Goal: Task Accomplishment & Management: Manage account settings

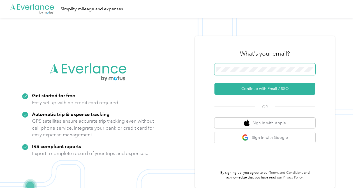
click at [227, 72] on span at bounding box center [264, 70] width 101 height 12
click at [224, 73] on span at bounding box center [264, 70] width 101 height 12
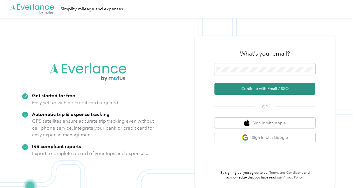
click at [244, 86] on button "Continue with Email / SSO" at bounding box center [264, 89] width 101 height 12
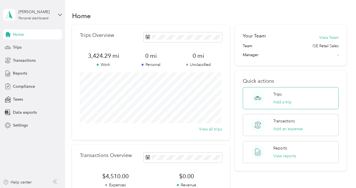
click at [286, 98] on div "Trips Add a trip" at bounding box center [282, 99] width 18 height 14
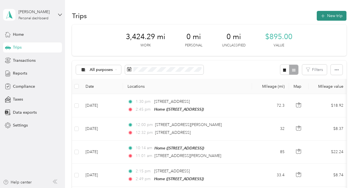
click at [326, 13] on button "New trip" at bounding box center [331, 16] width 30 height 10
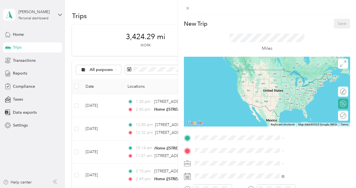
click at [272, 74] on div "Home 9923 Devonshire Dr, 28078, Huntersville, NC, United States" at bounding box center [282, 75] width 36 height 12
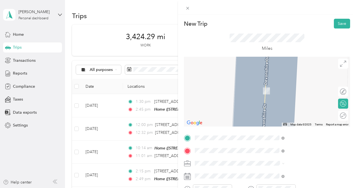
click at [276, 97] on span "Lowe's217 Iverson Way, 28203, Charlotte, NC, United States" at bounding box center [300, 94] width 73 height 11
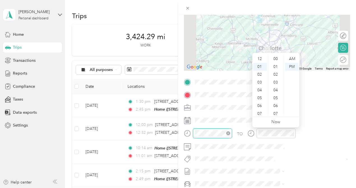
scroll to position [410, 0]
click at [262, 113] on div "08" at bounding box center [259, 114] width 13 height 8
click at [293, 59] on div "AM" at bounding box center [291, 59] width 13 height 8
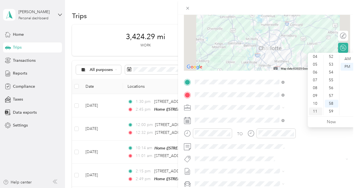
click at [319, 111] on div "11" at bounding box center [315, 112] width 13 height 8
click at [318, 104] on div "10" at bounding box center [315, 104] width 13 height 8
drag, startPoint x: 333, startPoint y: 73, endPoint x: 342, endPoint y: 66, distance: 11.0
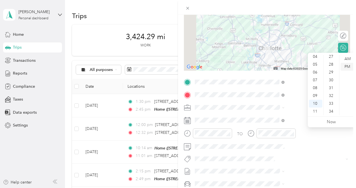
click at [334, 72] on div "29" at bounding box center [331, 73] width 13 height 8
click at [346, 60] on div "AM" at bounding box center [346, 59] width 13 height 8
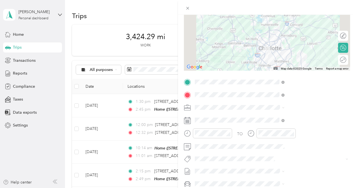
click at [295, 140] on div at bounding box center [271, 136] width 48 height 14
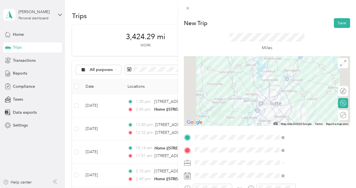
scroll to position [0, 0]
click at [346, 116] on div "Round trip" at bounding box center [346, 116] width 0 height 6
click at [340, 116] on div at bounding box center [340, 116] width 12 height 6
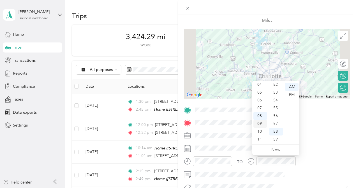
click at [260, 124] on div "09" at bounding box center [259, 124] width 13 height 8
click at [276, 142] on div "13" at bounding box center [275, 143] width 13 height 8
click at [348, 133] on form "New Trip Save This trip cannot be edited because it is either under review, app…" at bounding box center [267, 116] width 178 height 250
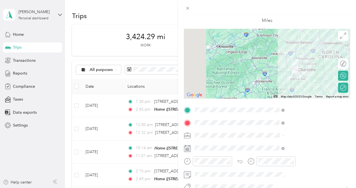
scroll to position [0, 0]
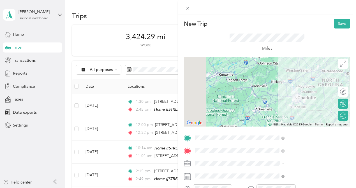
click at [327, 20] on div "New Trip Save" at bounding box center [267, 24] width 166 height 10
click at [335, 22] on button "Save" at bounding box center [342, 24] width 16 height 10
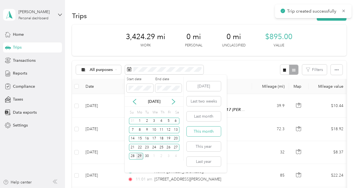
click at [198, 132] on button "This month" at bounding box center [203, 132] width 34 height 10
